Goal: Task Accomplishment & Management: Manage account settings

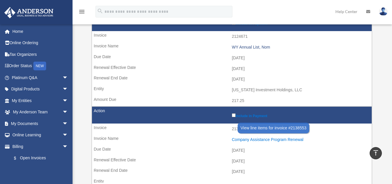
scroll to position [97, 0]
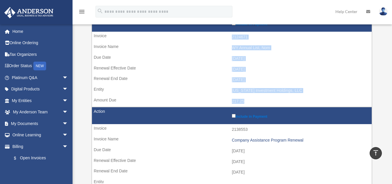
drag, startPoint x: 251, startPoint y: 101, endPoint x: 96, endPoint y: 38, distance: 167.3
click at [96, 38] on tr "Include in Payment 2124671 WY Annual List, Nom 2025-09-10 2025-10-01 2026-09-30…" at bounding box center [232, 61] width 281 height 92
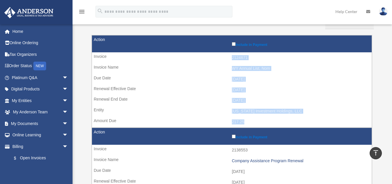
scroll to position [68, 0]
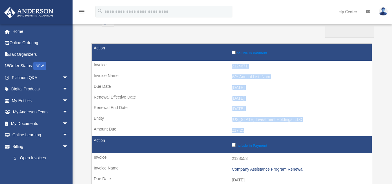
click at [157, 86] on td "2025-09-10" at bounding box center [232, 87] width 280 height 11
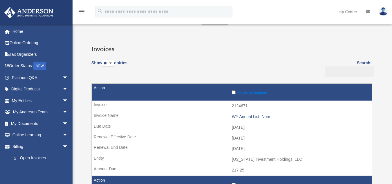
scroll to position [58, 0]
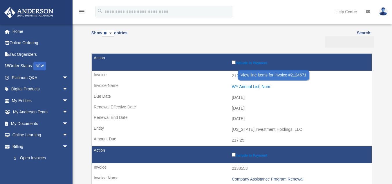
click at [265, 87] on div "WY Annual List, Nom" at bounding box center [300, 86] width 137 height 5
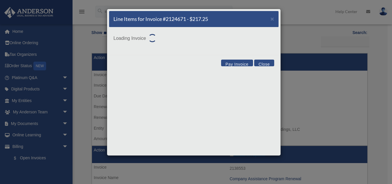
click at [267, 64] on button "Close" at bounding box center [264, 63] width 20 height 7
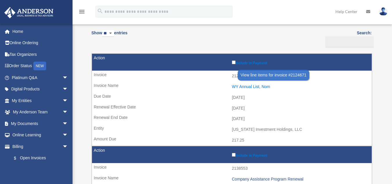
click at [266, 87] on div "WY Annual List, Nom" at bounding box center [300, 86] width 137 height 5
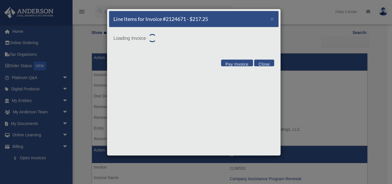
click at [270, 62] on button "Close" at bounding box center [264, 63] width 20 height 7
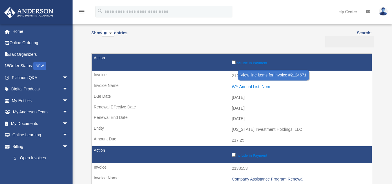
click at [260, 88] on div "WY Annual List, Nom" at bounding box center [300, 86] width 137 height 5
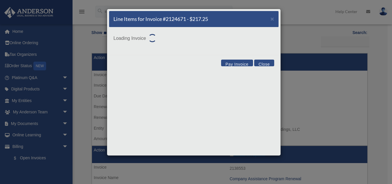
click at [267, 63] on button "Close" at bounding box center [264, 63] width 20 height 7
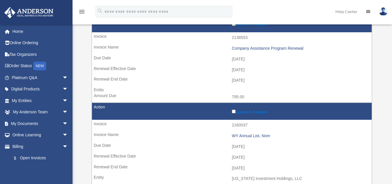
scroll to position [203, 0]
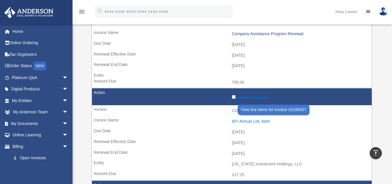
click at [259, 121] on div "WY Annual List, Nom" at bounding box center [300, 121] width 137 height 5
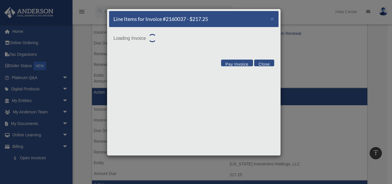
click at [263, 64] on button "Close" at bounding box center [264, 63] width 20 height 7
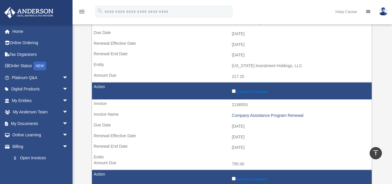
scroll to position [87, 0]
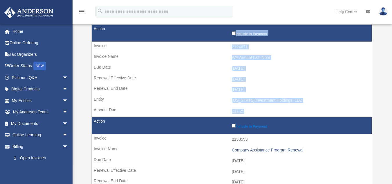
drag, startPoint x: 247, startPoint y: 112, endPoint x: 98, endPoint y: 39, distance: 165.5
click at [98, 39] on tr "Include in Payment 2124671 WY Annual List, Nom 2025-09-10 2025-10-01 2026-09-30…" at bounding box center [232, 70] width 281 height 92
click at [189, 106] on td "217.25" at bounding box center [232, 111] width 280 height 11
drag, startPoint x: 249, startPoint y: 113, endPoint x: 128, endPoint y: 47, distance: 137.3
click at [128, 47] on tr "Include in Payment 2124671 WY Annual List, Nom 2025-09-10 2025-10-01 2026-09-30…" at bounding box center [232, 70] width 281 height 92
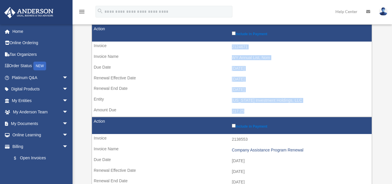
copy tr "2124671 WY Annual List, Nom 2025-09-10 2025-10-01 2026-09-30 Texas Investment H…"
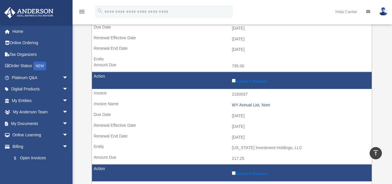
scroll to position [232, 0]
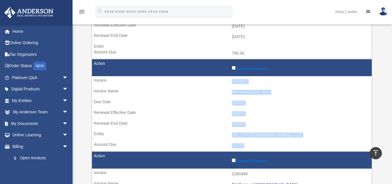
drag, startPoint x: 247, startPoint y: 145, endPoint x: 93, endPoint y: 80, distance: 167.1
click at [93, 80] on tr "Include in Payment 2160037 WY Annual List, Nom 2025-09-10 2025-10-01 2026-09-30…" at bounding box center [232, 105] width 281 height 92
copy tr "2160037 WY Annual List, Nom 2025-09-10 2025-10-01 2026-09-30 Texas Investment H…"
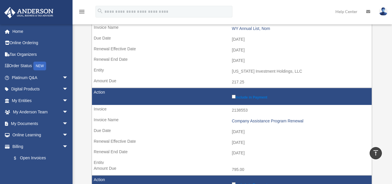
scroll to position [0, 0]
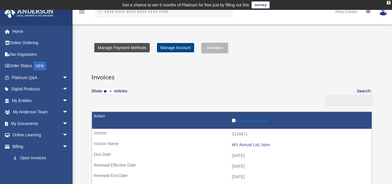
click at [137, 46] on link "Manage Payment Methods" at bounding box center [121, 47] width 55 height 9
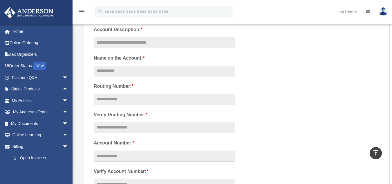
scroll to position [58, 0]
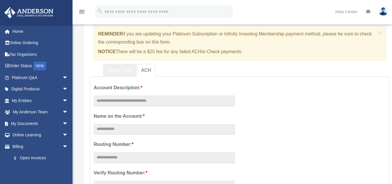
click at [120, 70] on link "Credit Card" at bounding box center [119, 70] width 33 height 13
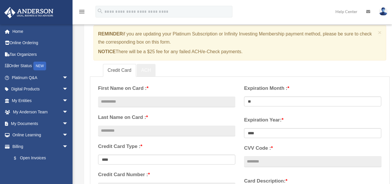
click at [146, 69] on link "ACH" at bounding box center [146, 70] width 19 height 13
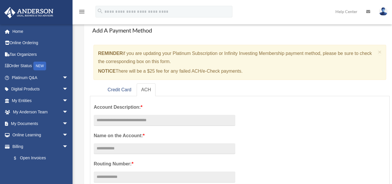
scroll to position [29, 0]
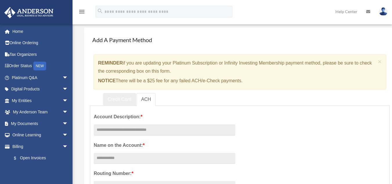
click at [116, 99] on link "Credit Card" at bounding box center [119, 99] width 33 height 13
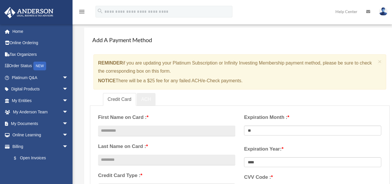
click at [144, 97] on link "ACH" at bounding box center [146, 99] width 19 height 13
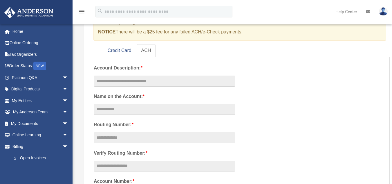
scroll to position [87, 0]
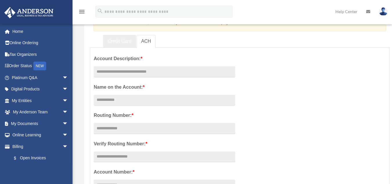
click at [123, 39] on link "Credit Card" at bounding box center [119, 41] width 33 height 13
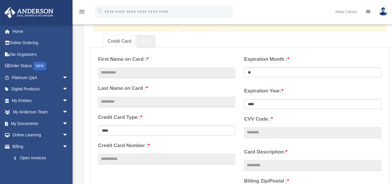
click at [150, 41] on link "ACH" at bounding box center [146, 41] width 19 height 13
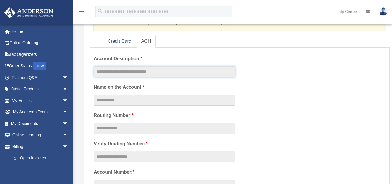
click at [152, 73] on input "text" at bounding box center [165, 71] width 142 height 11
type input "***"
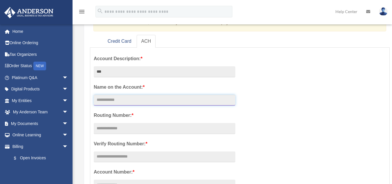
click at [133, 101] on input "Account Description: *" at bounding box center [165, 100] width 142 height 11
type input "**********"
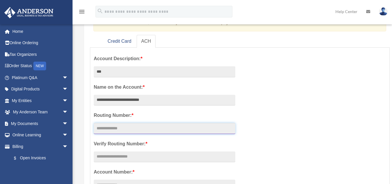
click at [141, 131] on input "text" at bounding box center [165, 128] width 142 height 11
type input "*********"
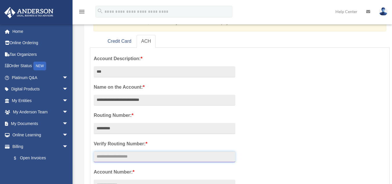
click at [136, 159] on input "text" at bounding box center [165, 156] width 142 height 11
type input "*********"
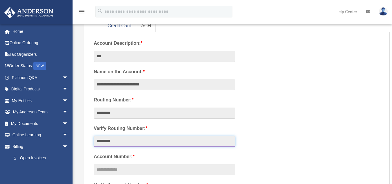
scroll to position [145, 0]
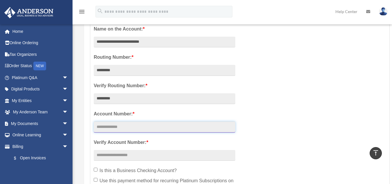
click at [127, 128] on input "text" at bounding box center [165, 126] width 142 height 11
type input "******"
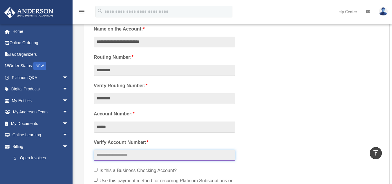
click at [139, 154] on input "text" at bounding box center [165, 155] width 142 height 11
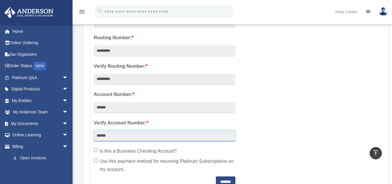
scroll to position [174, 0]
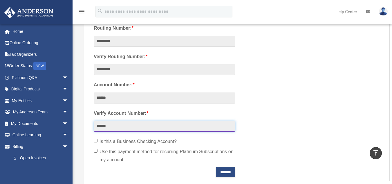
type input "******"
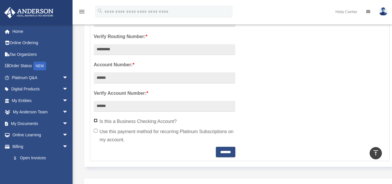
scroll to position [203, 0]
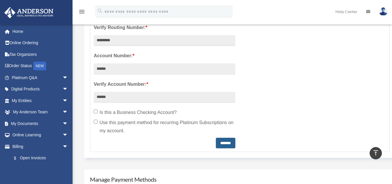
click at [230, 142] on input "*******" at bounding box center [225, 143] width 19 height 10
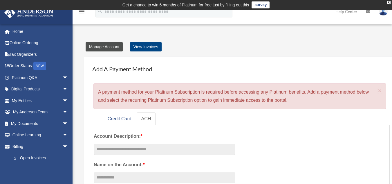
click at [115, 44] on link "Manage Account" at bounding box center [104, 46] width 37 height 9
